Goal: Transaction & Acquisition: Purchase product/service

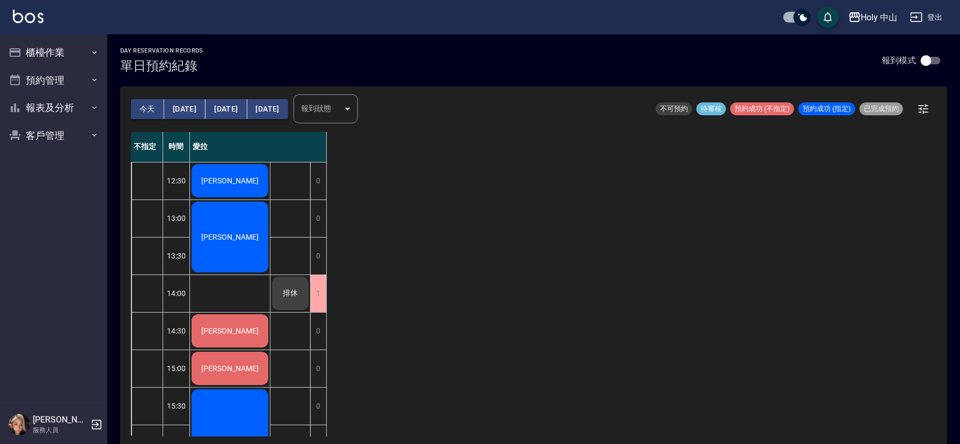
click at [229, 191] on div "[PERSON_NAME]" at bounding box center [230, 181] width 80 height 36
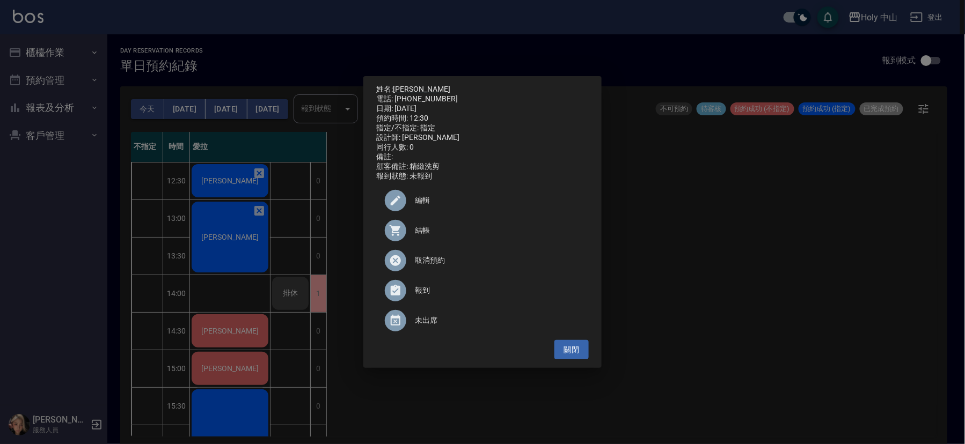
click at [426, 236] on span "結帳" at bounding box center [497, 230] width 165 height 11
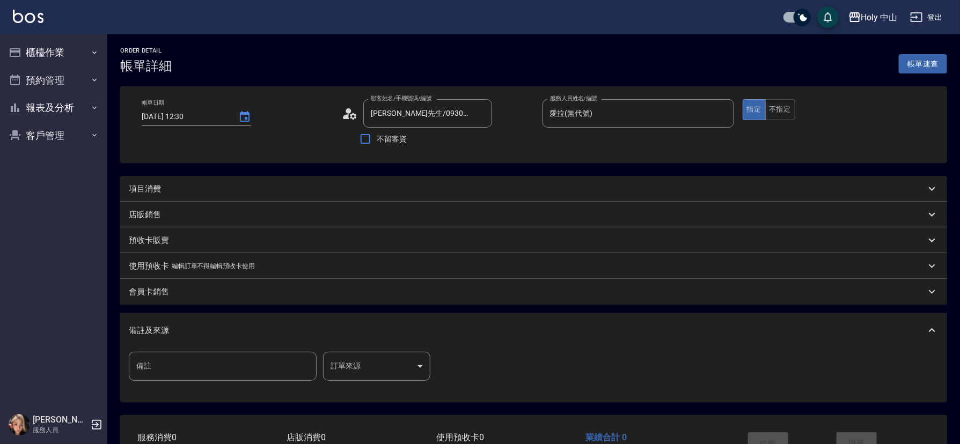
click at [283, 189] on div "項目消費" at bounding box center [527, 189] width 797 height 11
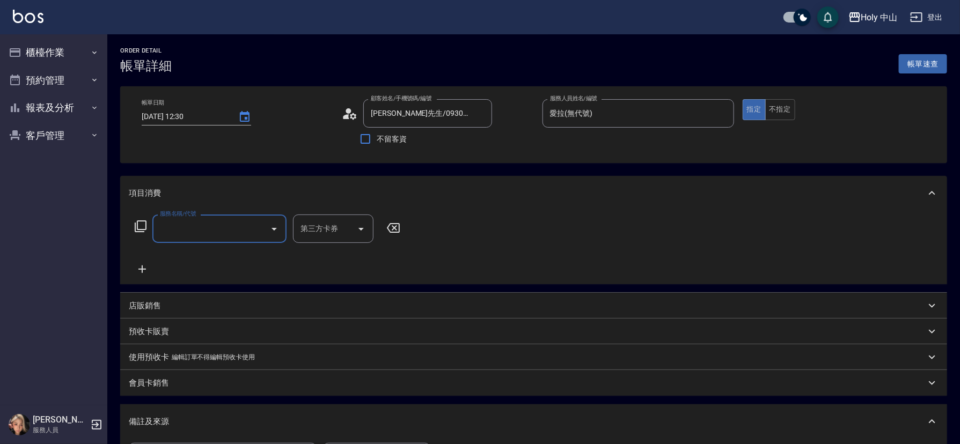
click at [246, 233] on input "服務名稱/代號" at bounding box center [211, 228] width 108 height 19
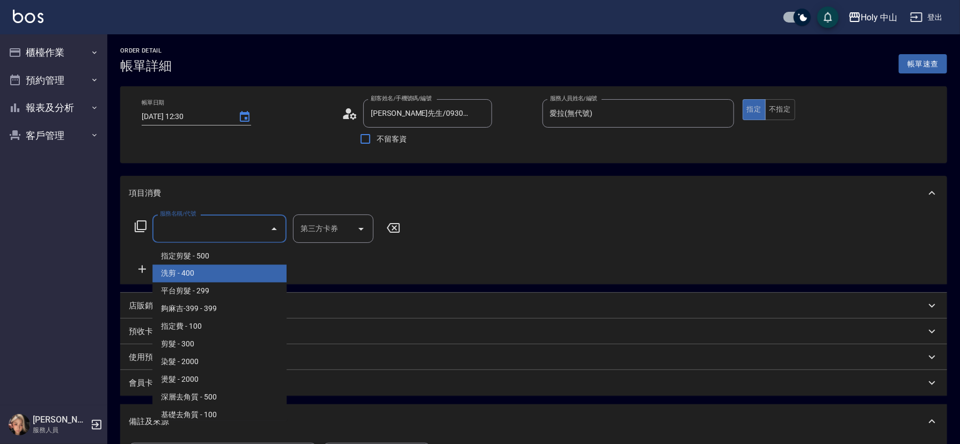
click at [231, 272] on span "洗剪 - 400" at bounding box center [219, 274] width 134 height 18
type input "洗剪(3)"
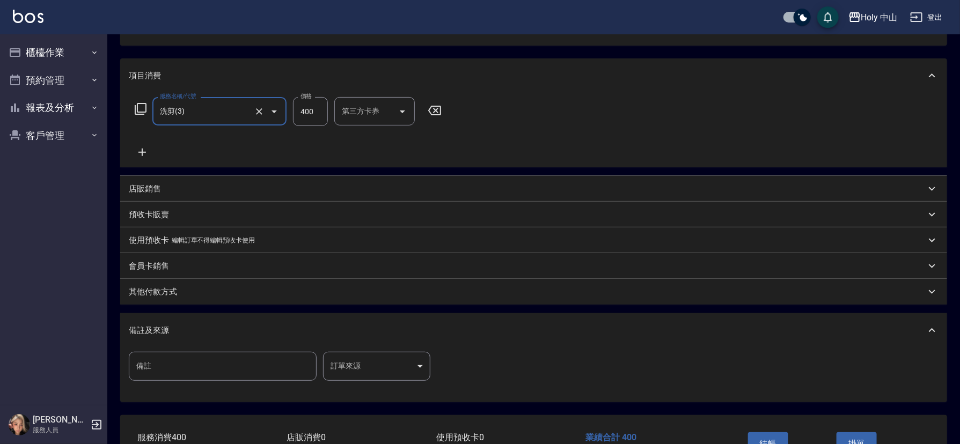
scroll to position [161, 0]
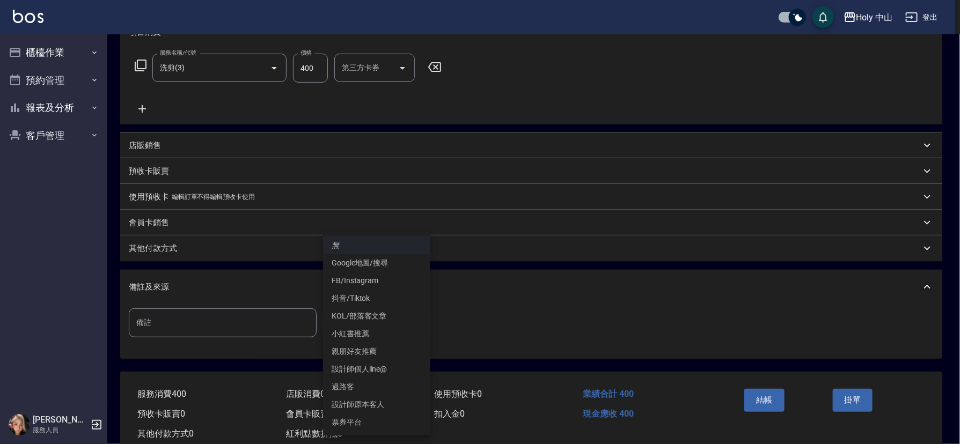
click at [367, 323] on body "Holy 中山 登出 櫃檯作業 打帳單 帳單列表 營業儀表板 現場電腦打卡 預約管理 預約管理 單日預約紀錄 單週預約紀錄 報表及分析 報表目錄 店家日報表 …" at bounding box center [480, 154] width 960 height 631
click at [370, 404] on li "設計師原本客人" at bounding box center [376, 405] width 107 height 18
type input "設計師原本客人"
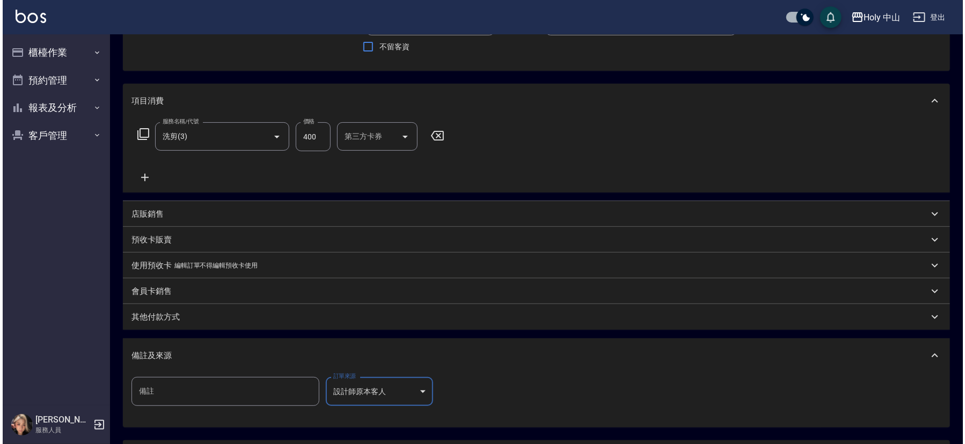
scroll to position [191, 0]
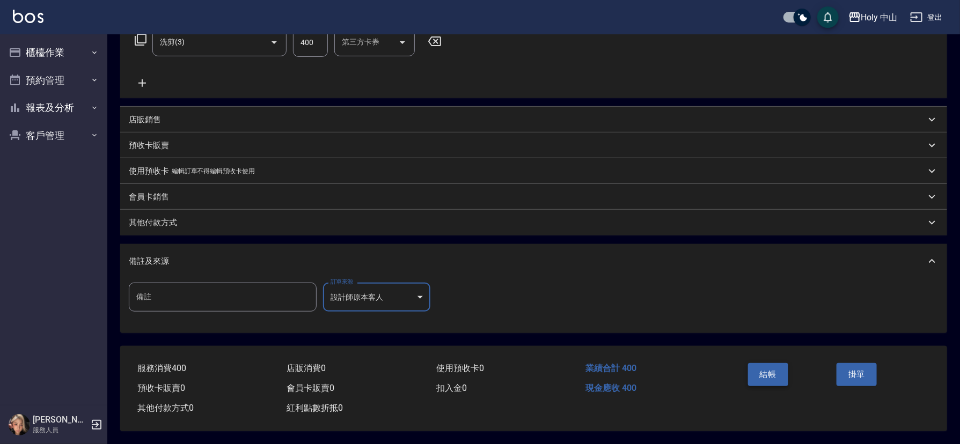
click at [766, 368] on button "結帳" at bounding box center [768, 374] width 40 height 23
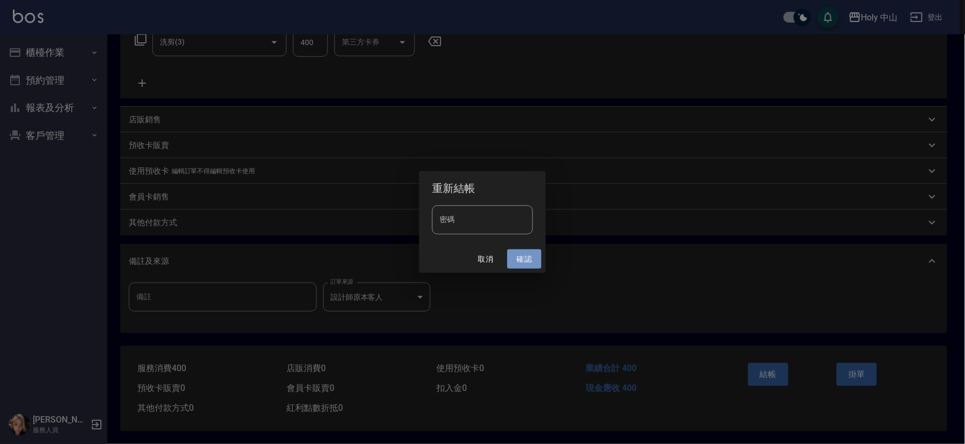
click at [520, 255] on button "確認" at bounding box center [524, 260] width 34 height 20
